Goal: Task Accomplishment & Management: Understand process/instructions

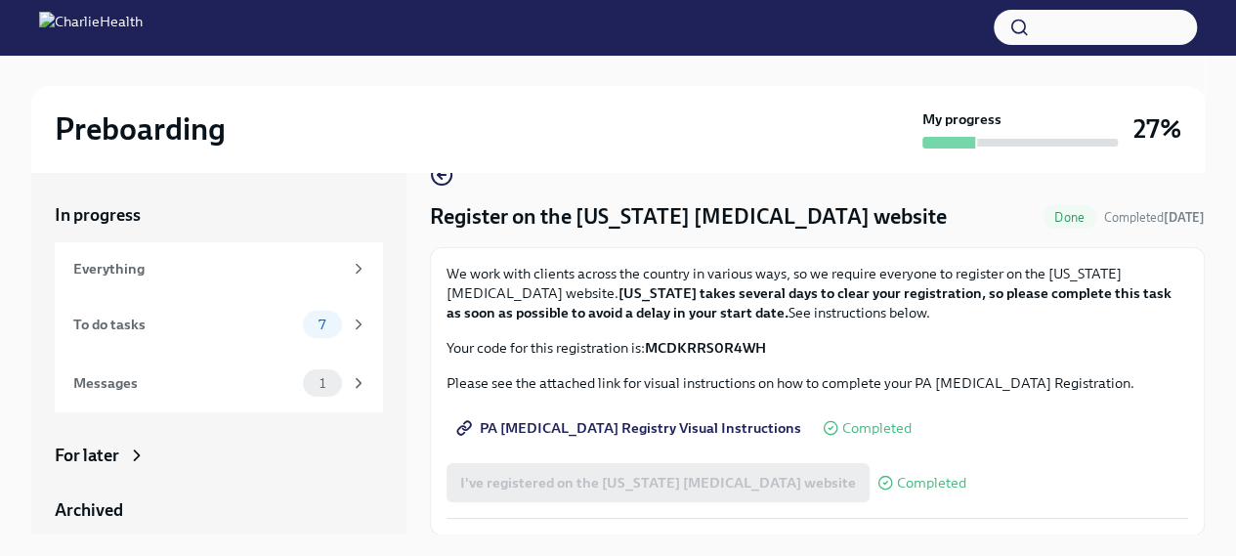
scroll to position [33, 0]
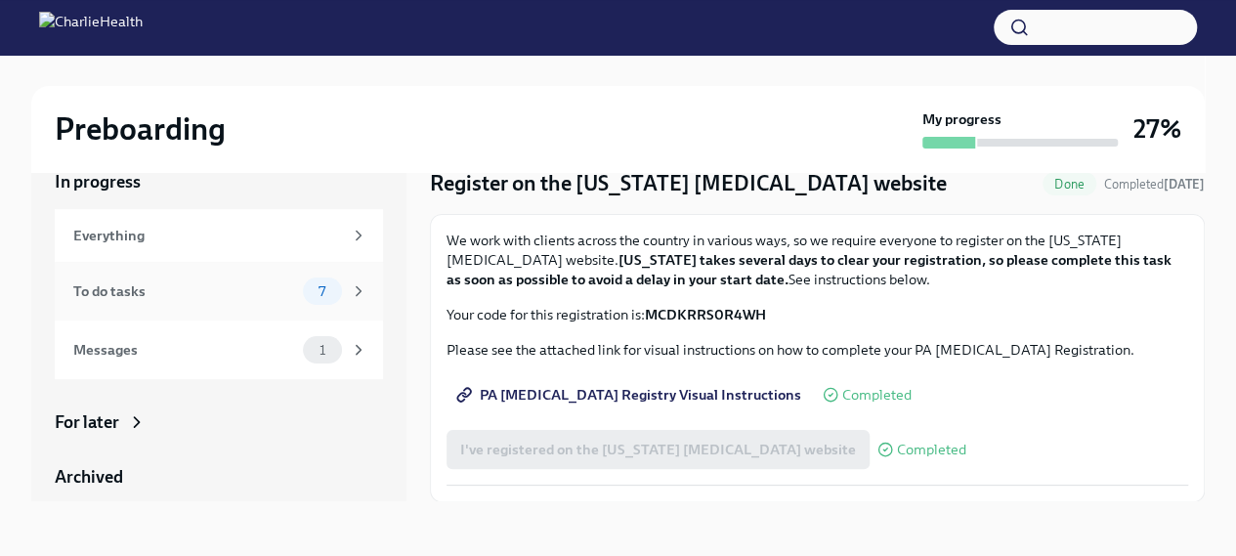
click at [313, 286] on span "7" at bounding box center [322, 291] width 30 height 15
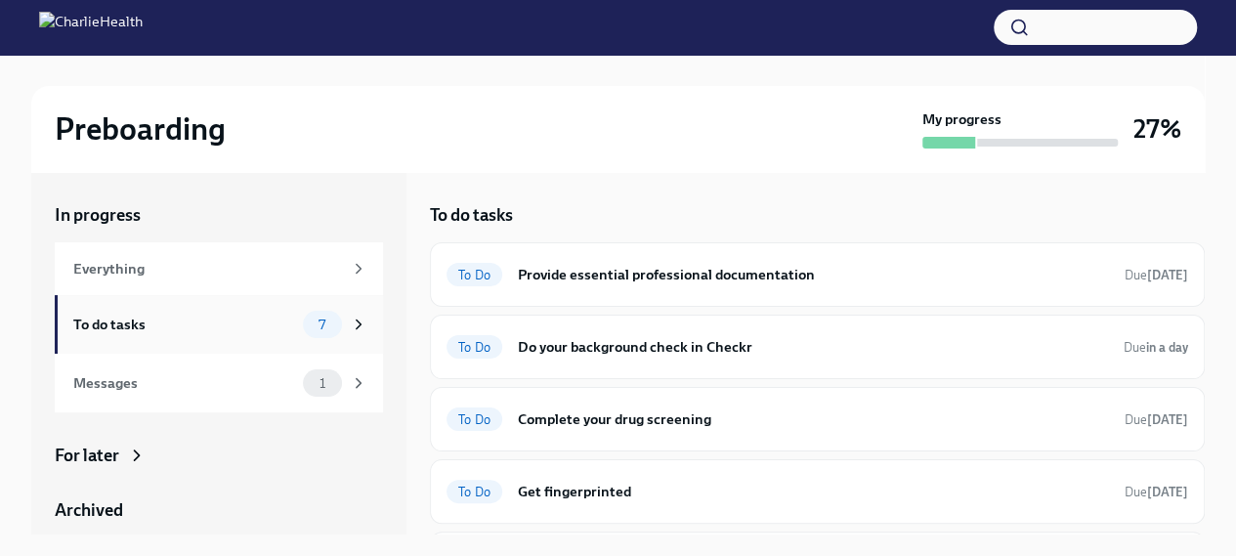
click at [165, 329] on div "To do tasks" at bounding box center [184, 324] width 222 height 21
click at [832, 358] on div "To Do Do your background check in Checkr Due in a day" at bounding box center [818, 346] width 742 height 31
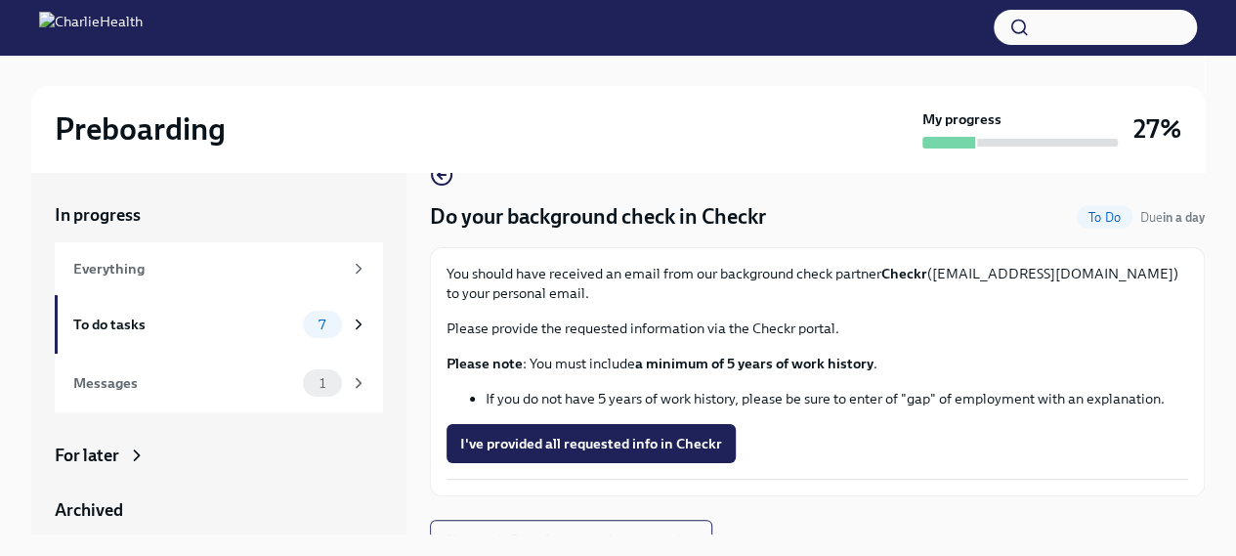
scroll to position [63, 0]
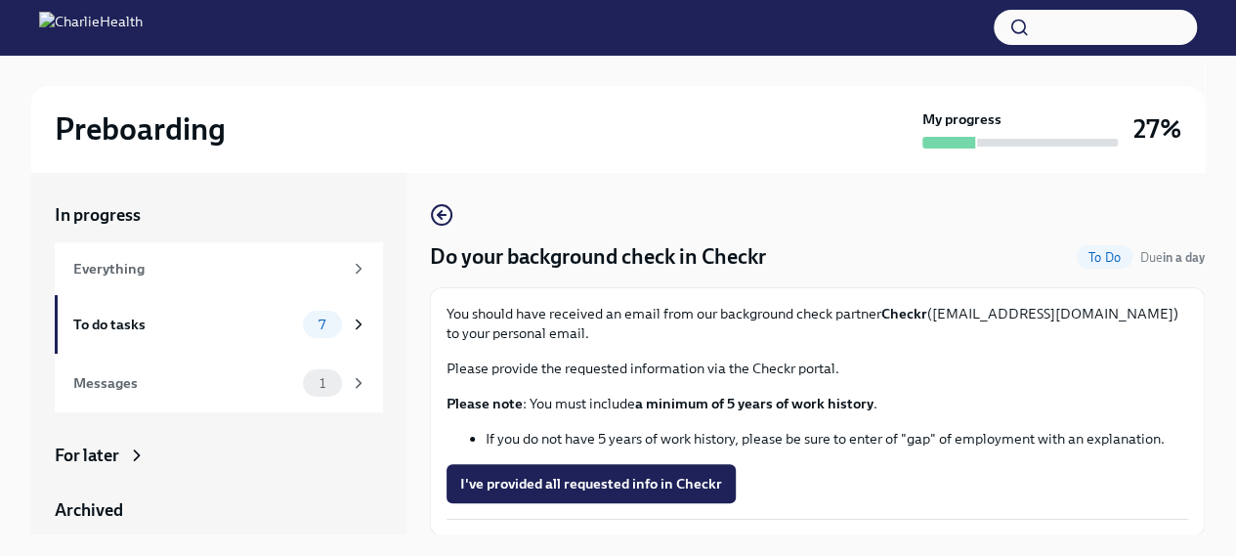
scroll to position [63, 0]
